Goal: Find specific page/section: Find specific page/section

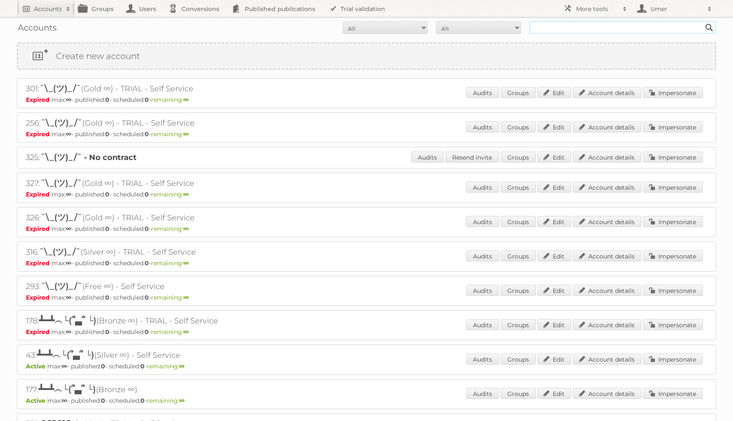
click at [569, 26] on input "text" at bounding box center [622, 27] width 187 height 13
type input "gior"
click at [703, 21] on input "Search" at bounding box center [709, 27] width 13 height 13
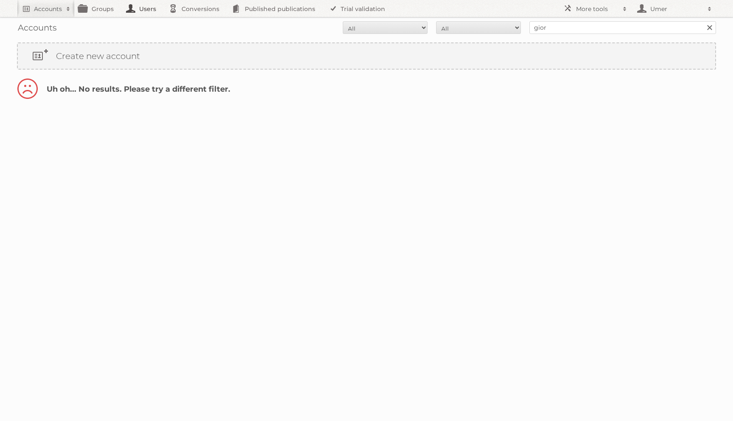
click at [145, 7] on link "Users" at bounding box center [143, 8] width 42 height 17
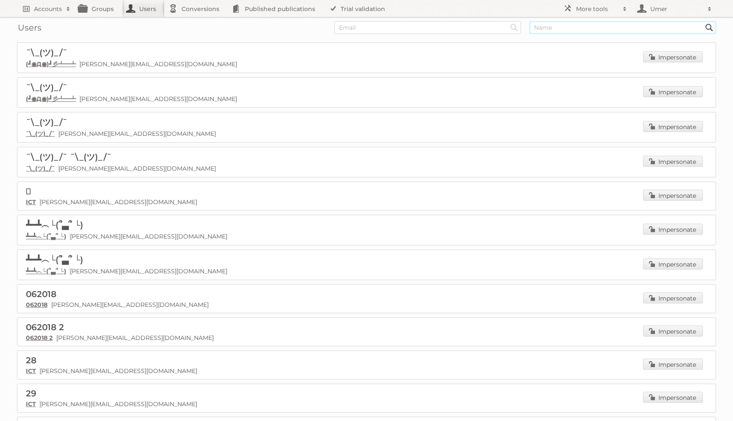
click at [551, 26] on input "text" at bounding box center [622, 27] width 187 height 13
click at [608, 8] on h2 "More tools" at bounding box center [597, 9] width 42 height 8
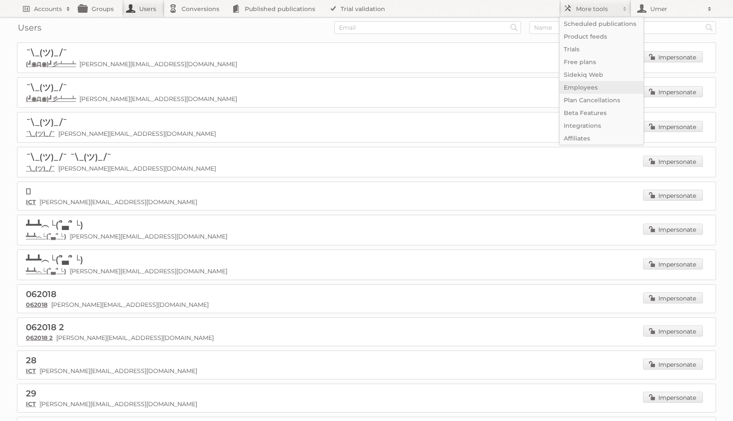
click at [583, 87] on link "Employees" at bounding box center [601, 87] width 84 height 13
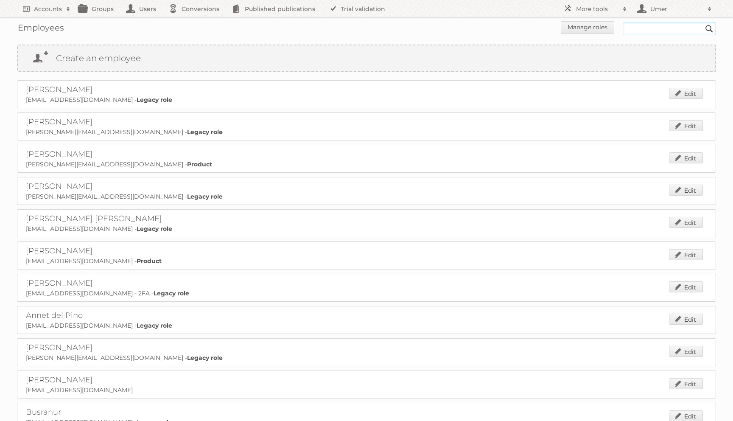
click at [642, 29] on input "text" at bounding box center [668, 28] width 93 height 13
type input "giorgio"
click at [703, 22] on input "Search" at bounding box center [709, 28] width 13 height 13
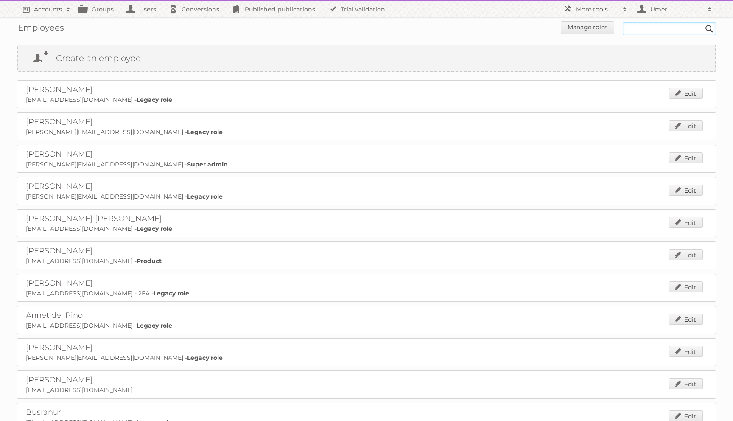
click at [631, 27] on input "text" at bounding box center [668, 28] width 93 height 13
paste input "[PERSON_NAME]"
type input "[PERSON_NAME]"
click at [703, 22] on input "Search" at bounding box center [709, 28] width 13 height 13
